Goal: Check status

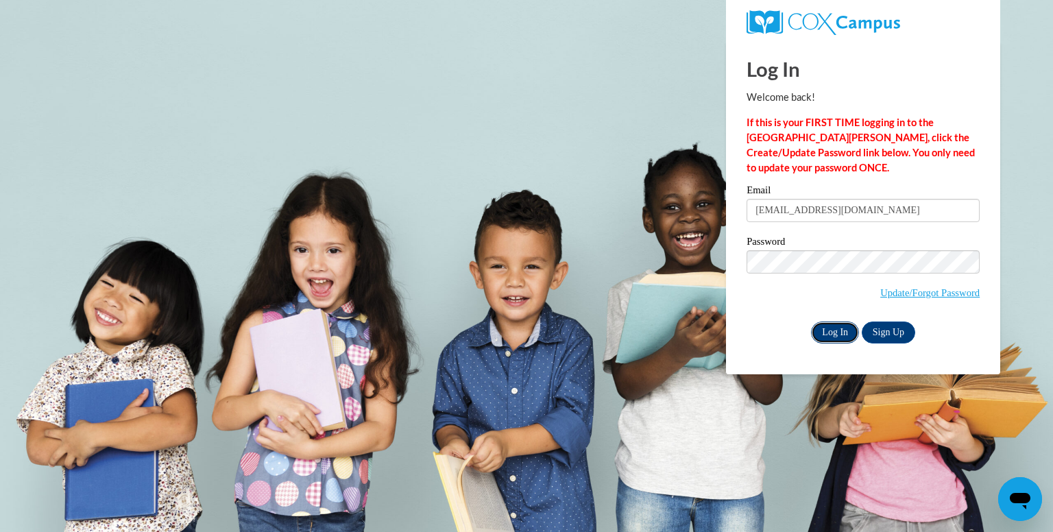
drag, startPoint x: 832, startPoint y: 333, endPoint x: 718, endPoint y: 203, distance: 172.5
click at [832, 332] on input "Log In" at bounding box center [835, 333] width 48 height 22
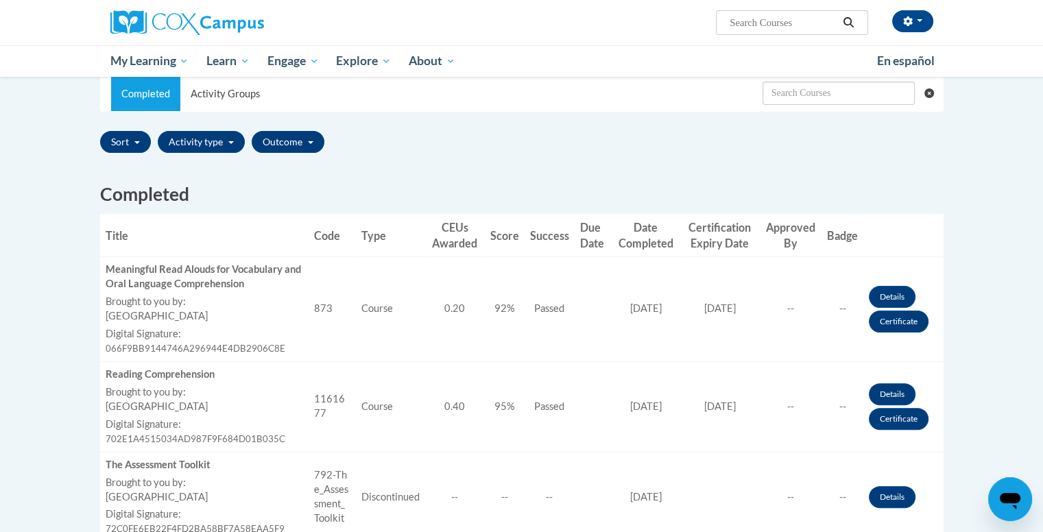
scroll to position [343, 0]
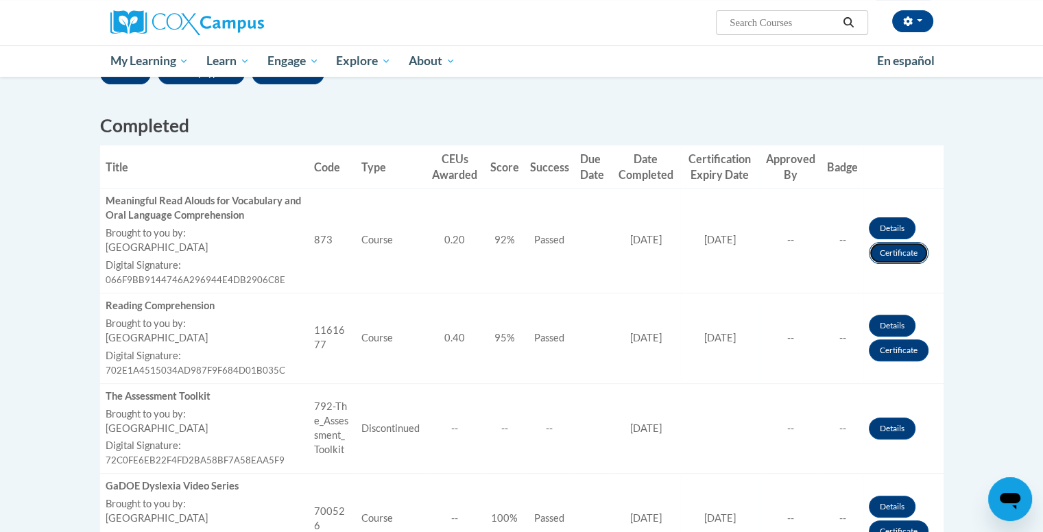
click at [914, 252] on link "Certificate" at bounding box center [899, 253] width 60 height 22
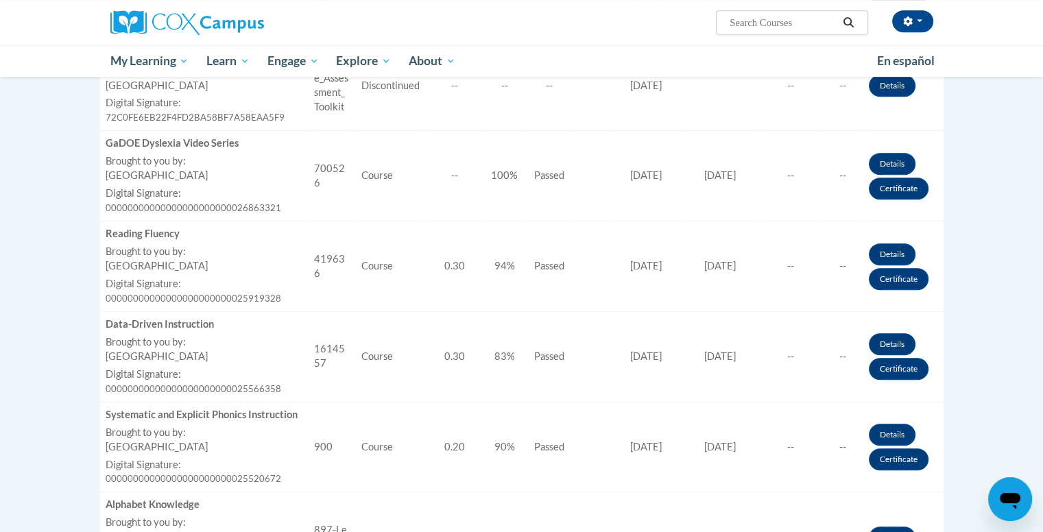
scroll to position [891, 0]
